Goal: Task Accomplishment & Management: Use online tool/utility

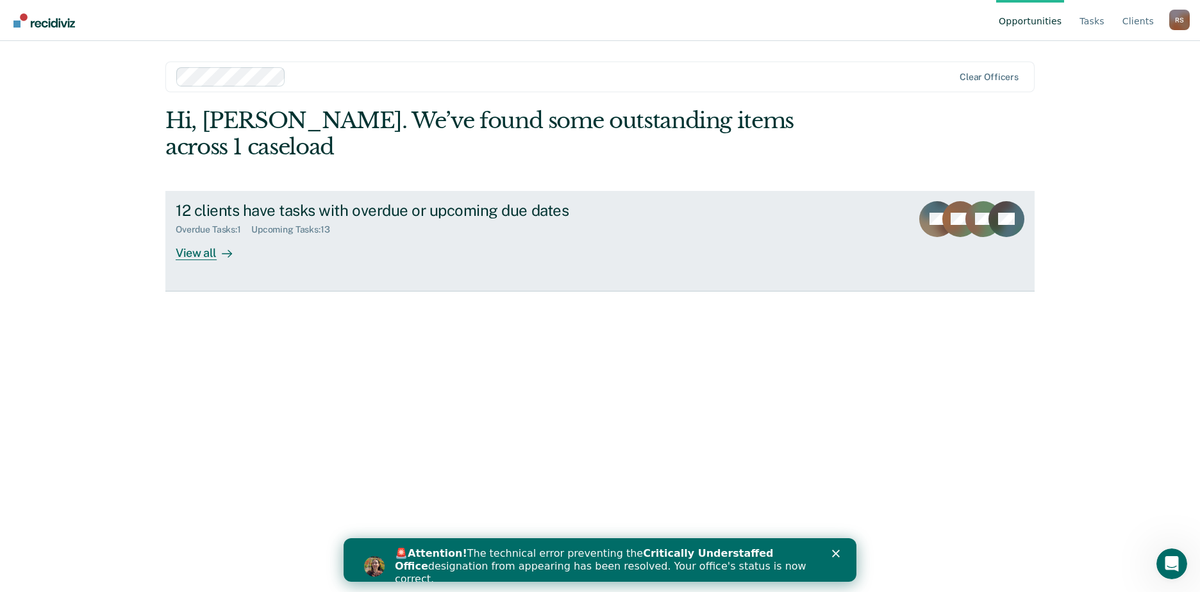
click at [217, 246] on div at bounding box center [224, 253] width 15 height 15
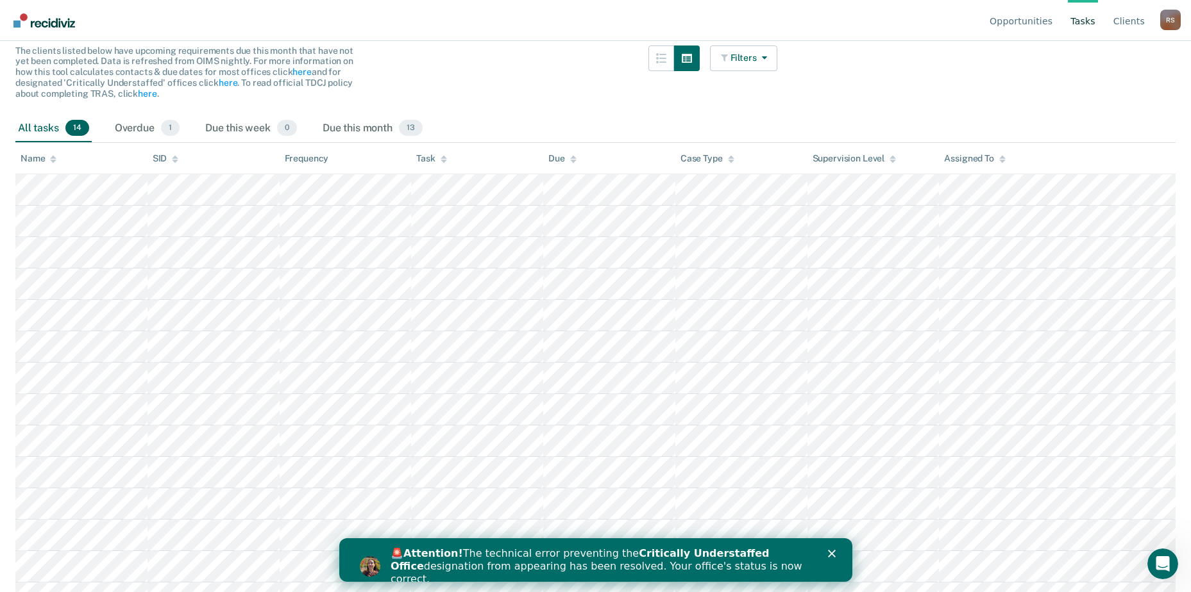
scroll to position [147, 0]
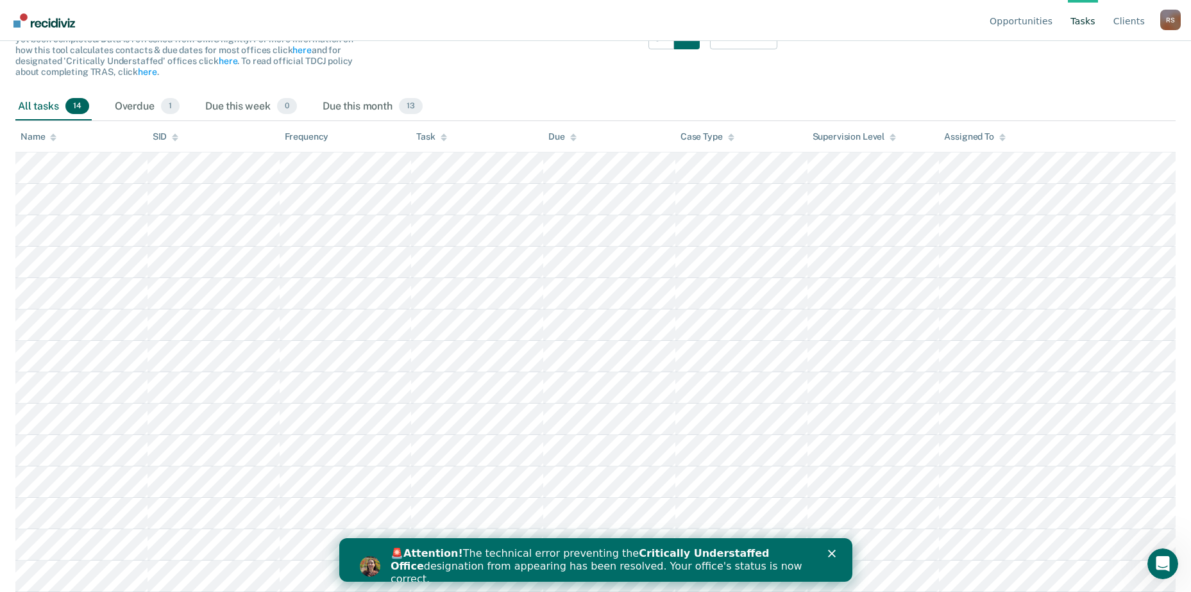
click at [663, 567] on div "🚨 Attention! The technical error preventing the Critically Understaffed Office …" at bounding box center [600, 567] width 421 height 38
click at [832, 548] on div "🚨 Attention! The technical error preventing the Critically Understaffed Office …" at bounding box center [595, 567] width 513 height 46
click at [830, 550] on icon "Close" at bounding box center [831, 554] width 8 height 8
